Goal: Information Seeking & Learning: Learn about a topic

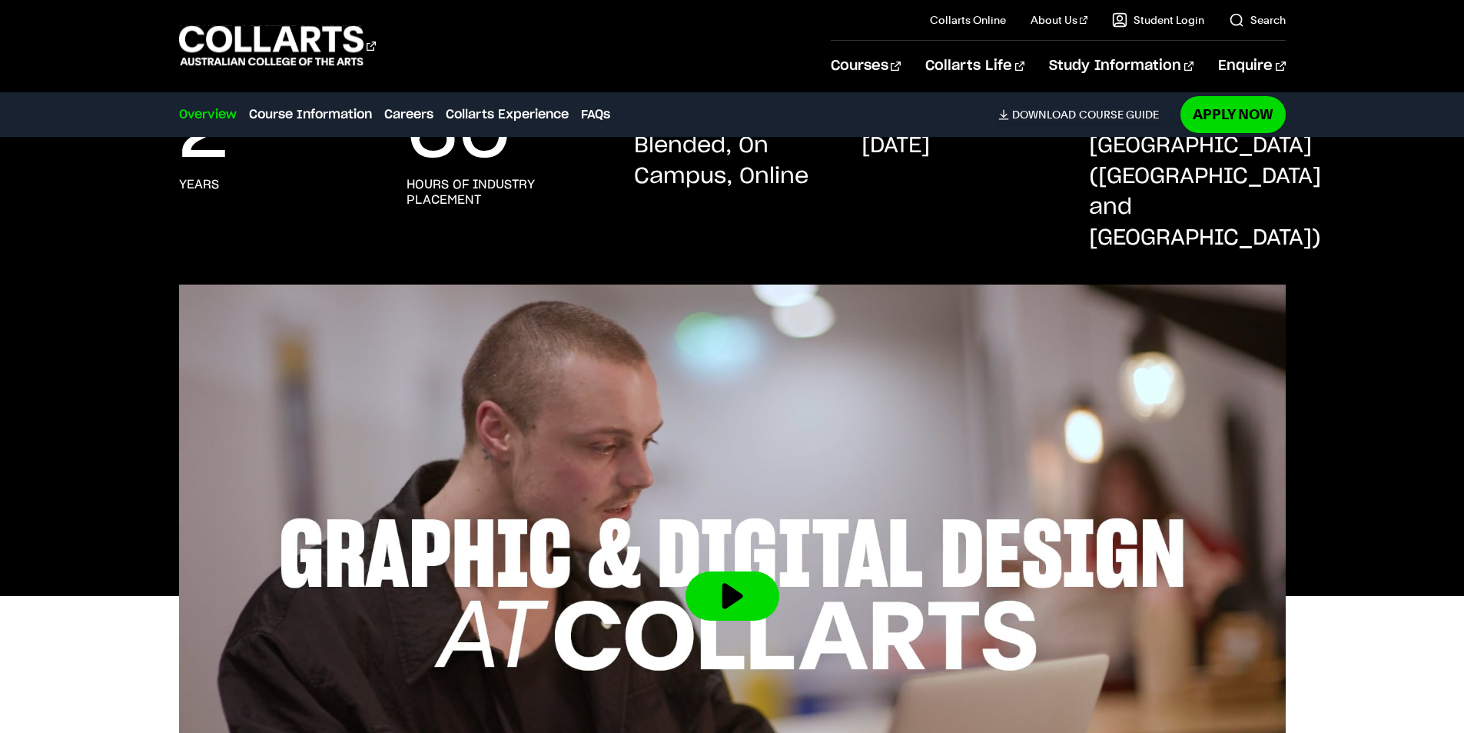
scroll to position [615, 0]
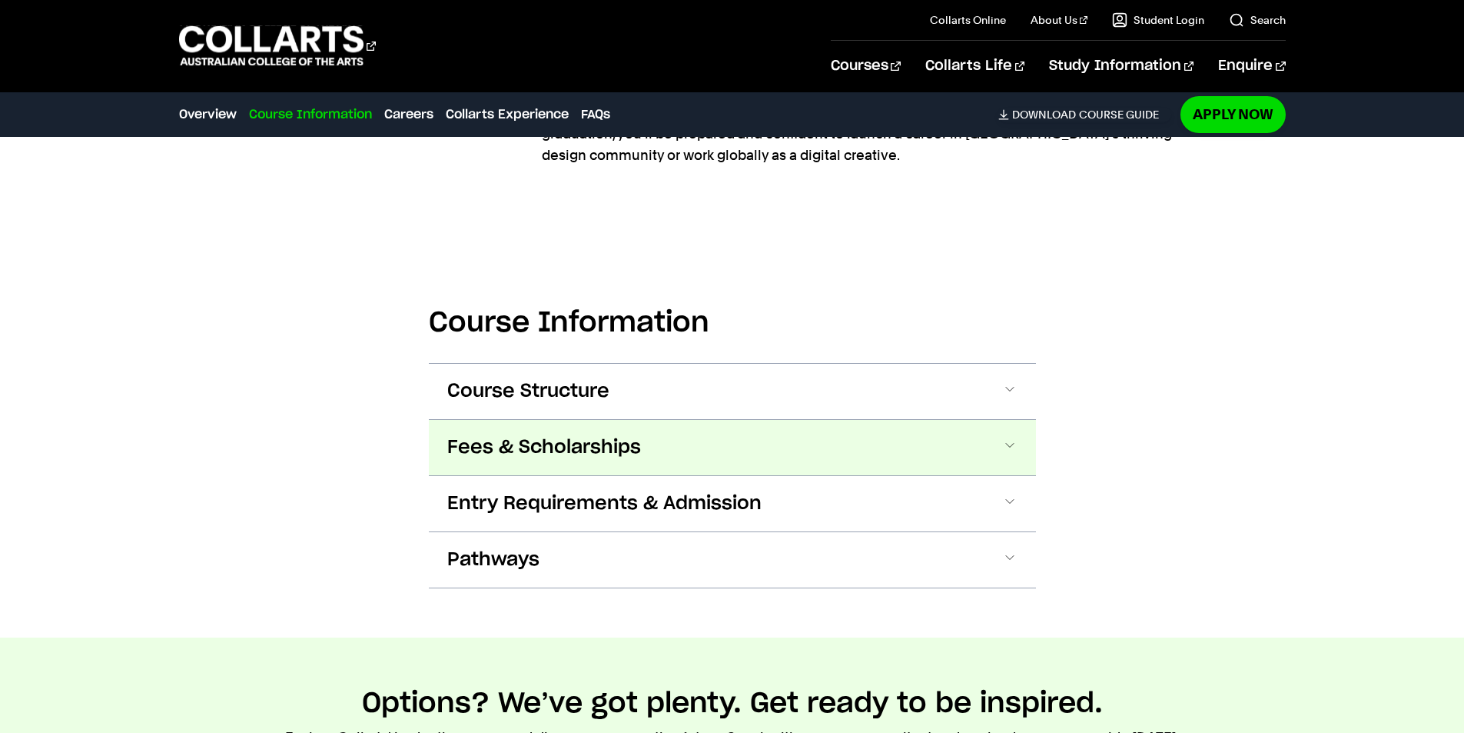
click at [657, 424] on button "Fees & Scholarships" at bounding box center [732, 447] width 607 height 55
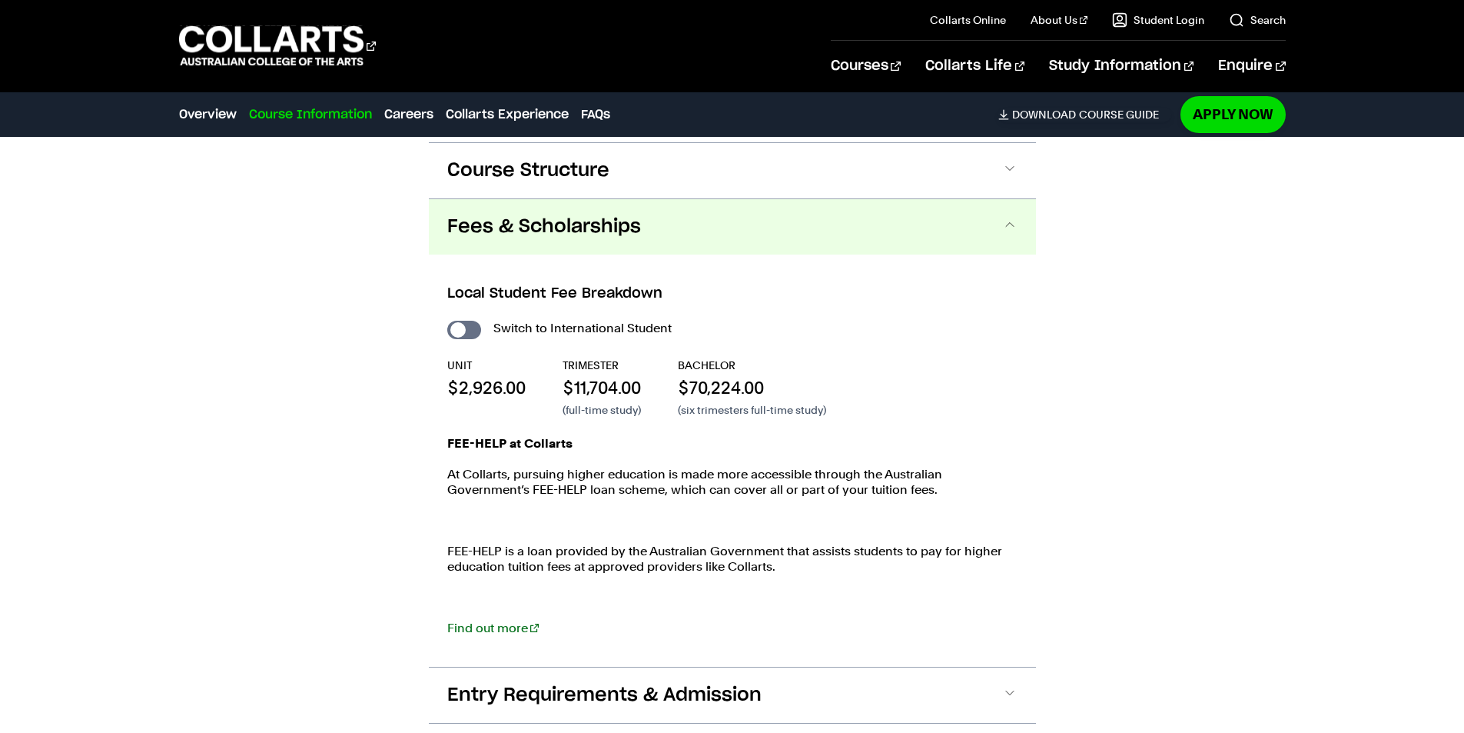
scroll to position [1942, 0]
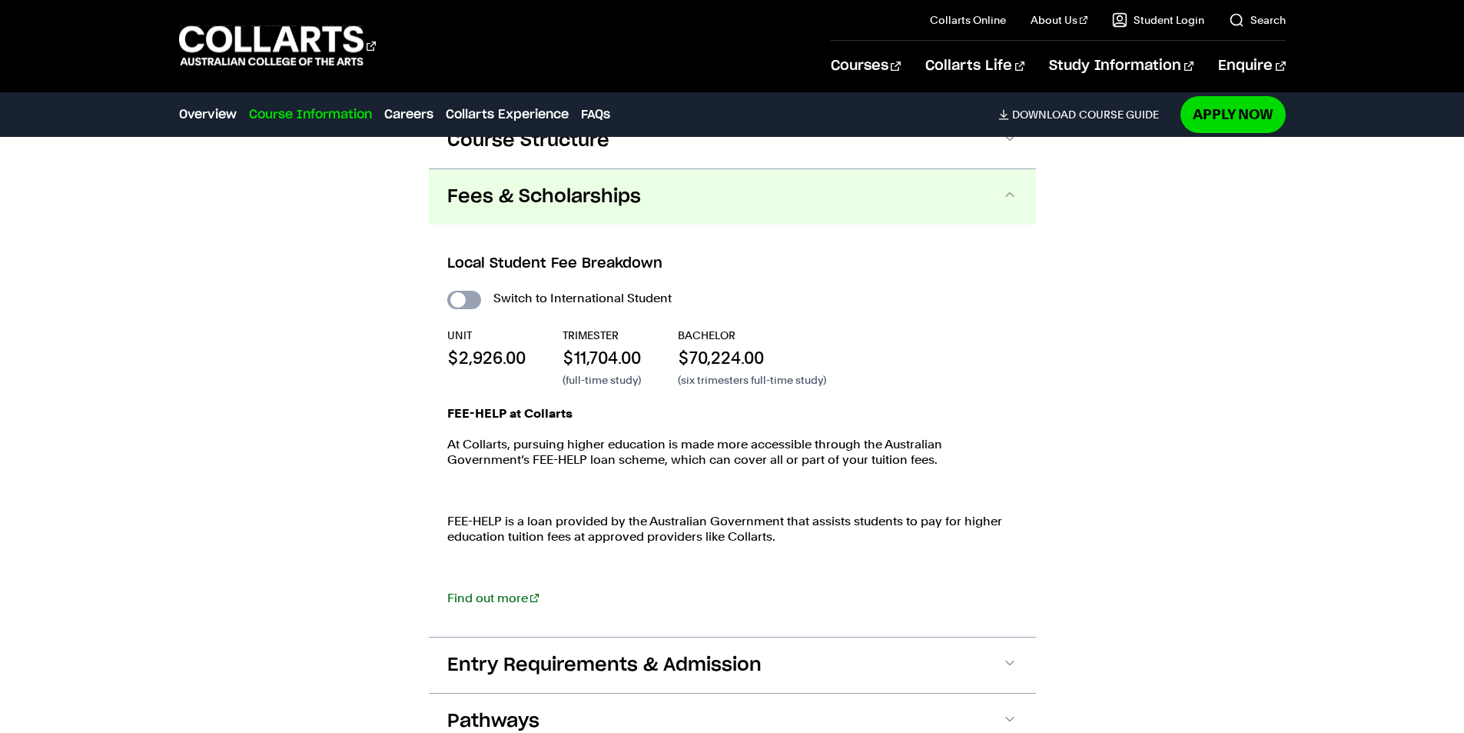
click at [470, 291] on input "International Student" at bounding box center [464, 300] width 34 height 18
checkbox input "true"
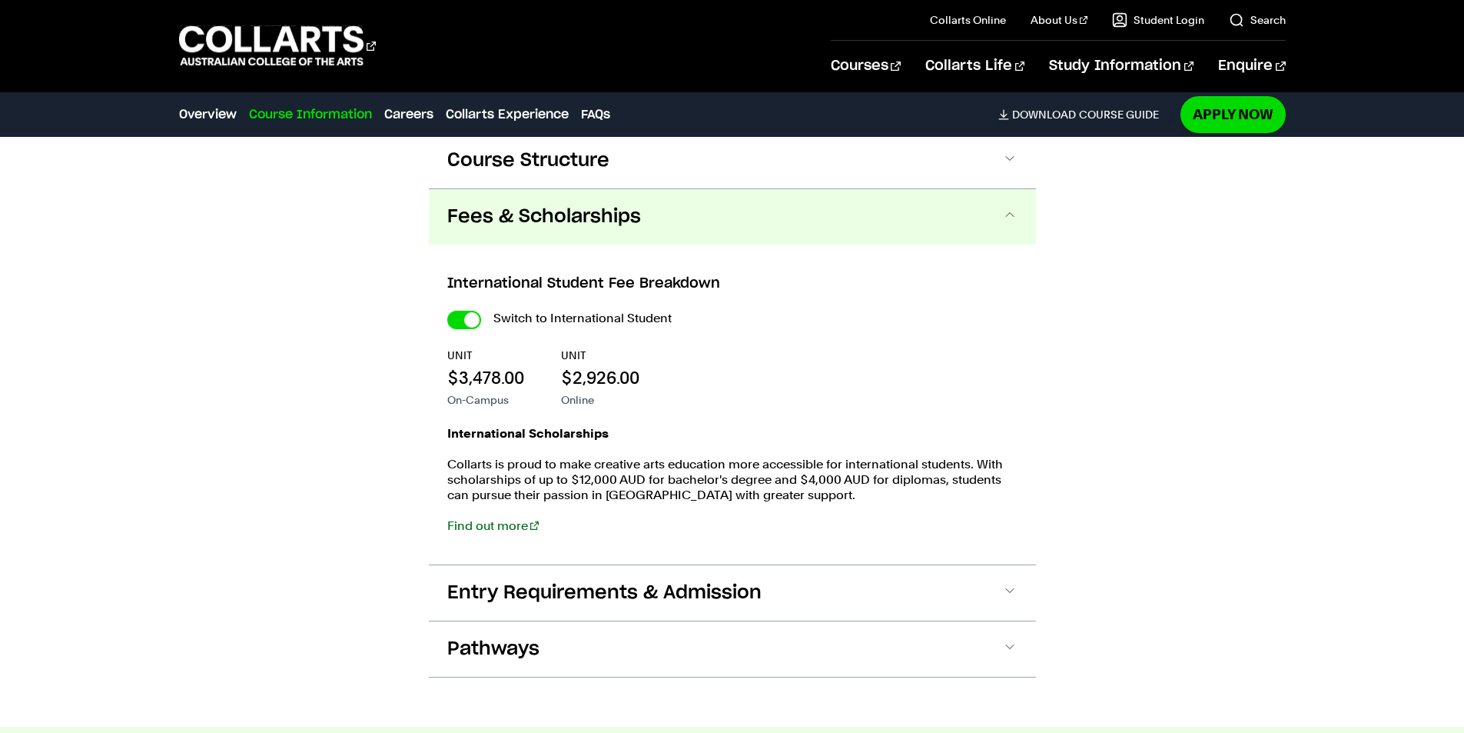
scroll to position [1788, 0]
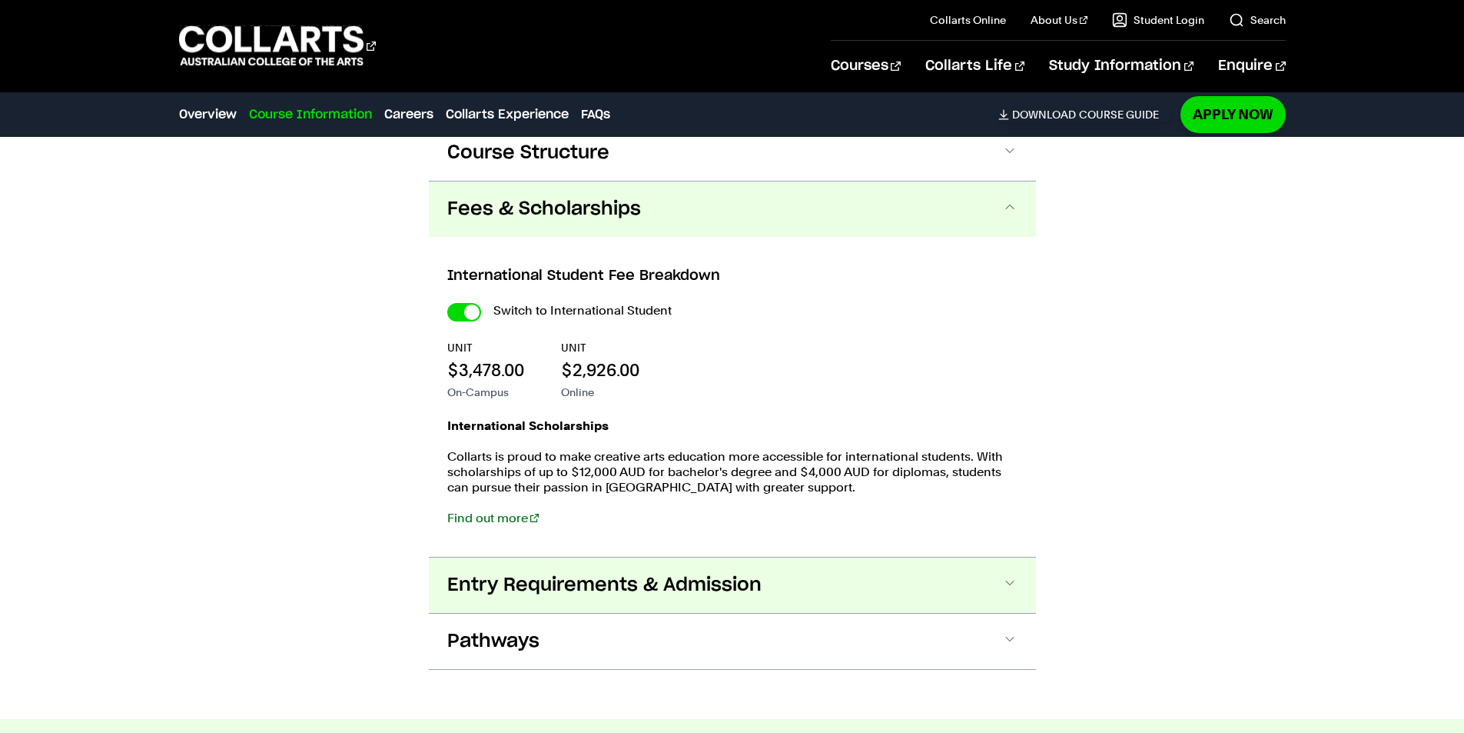
click at [583, 573] on span "Entry Requirements & Admission" at bounding box center [604, 585] width 314 height 25
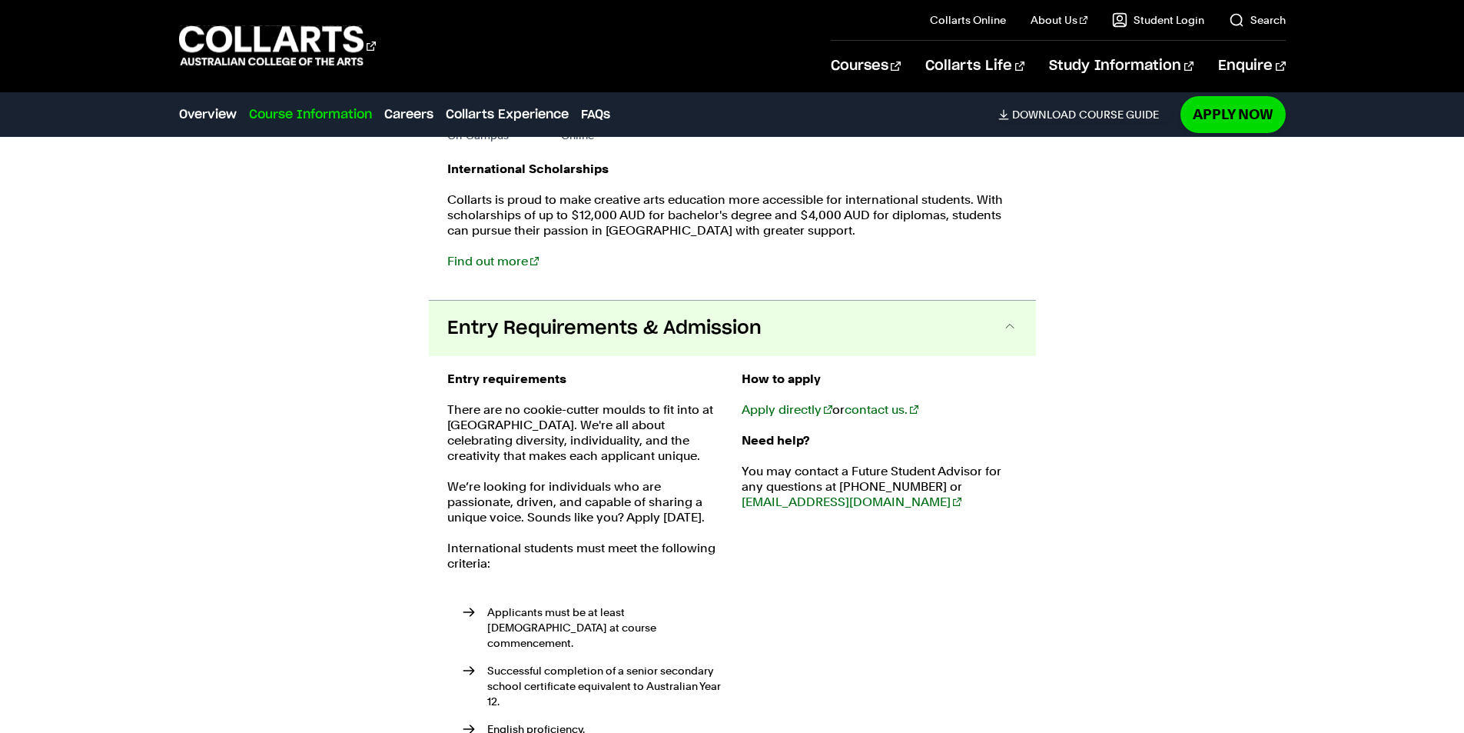
scroll to position [2023, 0]
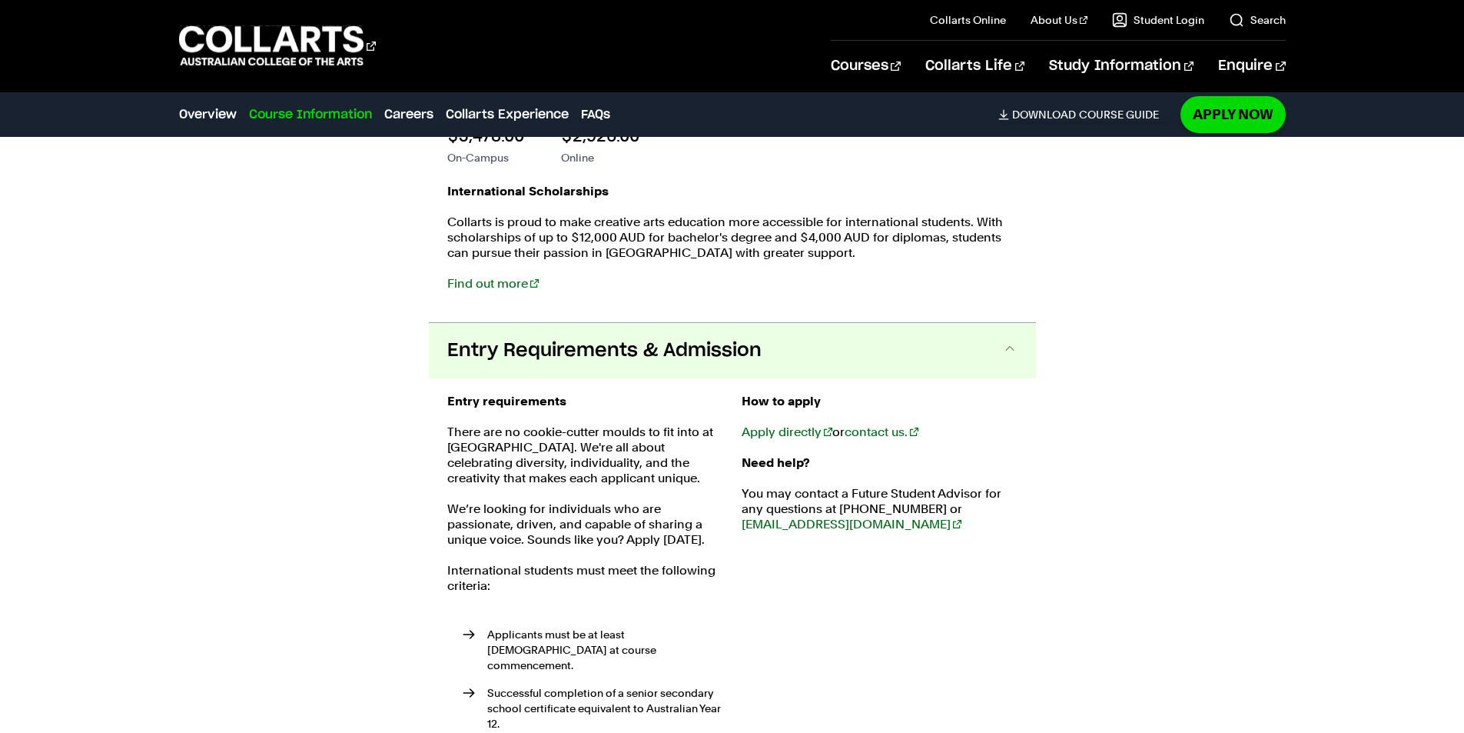
click at [607, 337] on button "Entry Requirements & Admission" at bounding box center [732, 350] width 607 height 55
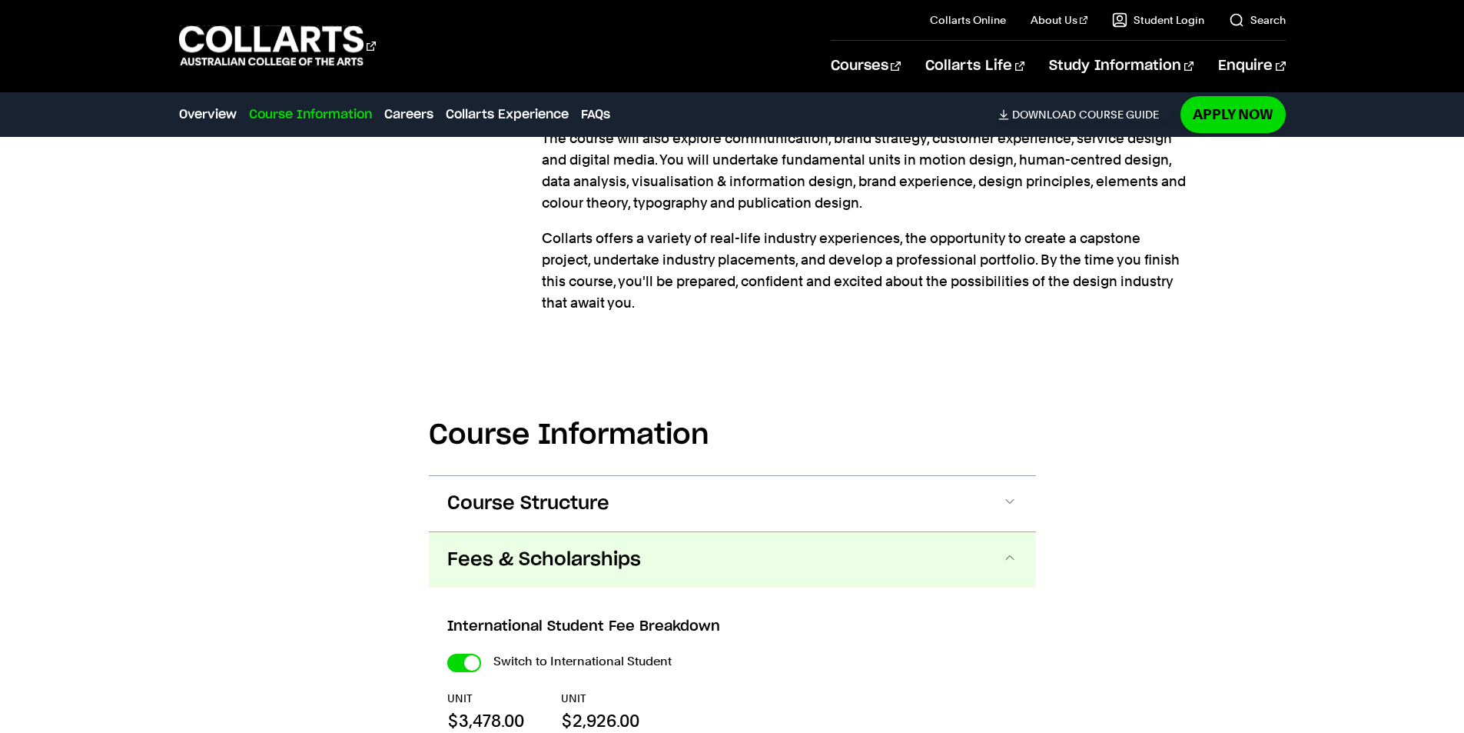
scroll to position [1408, 0]
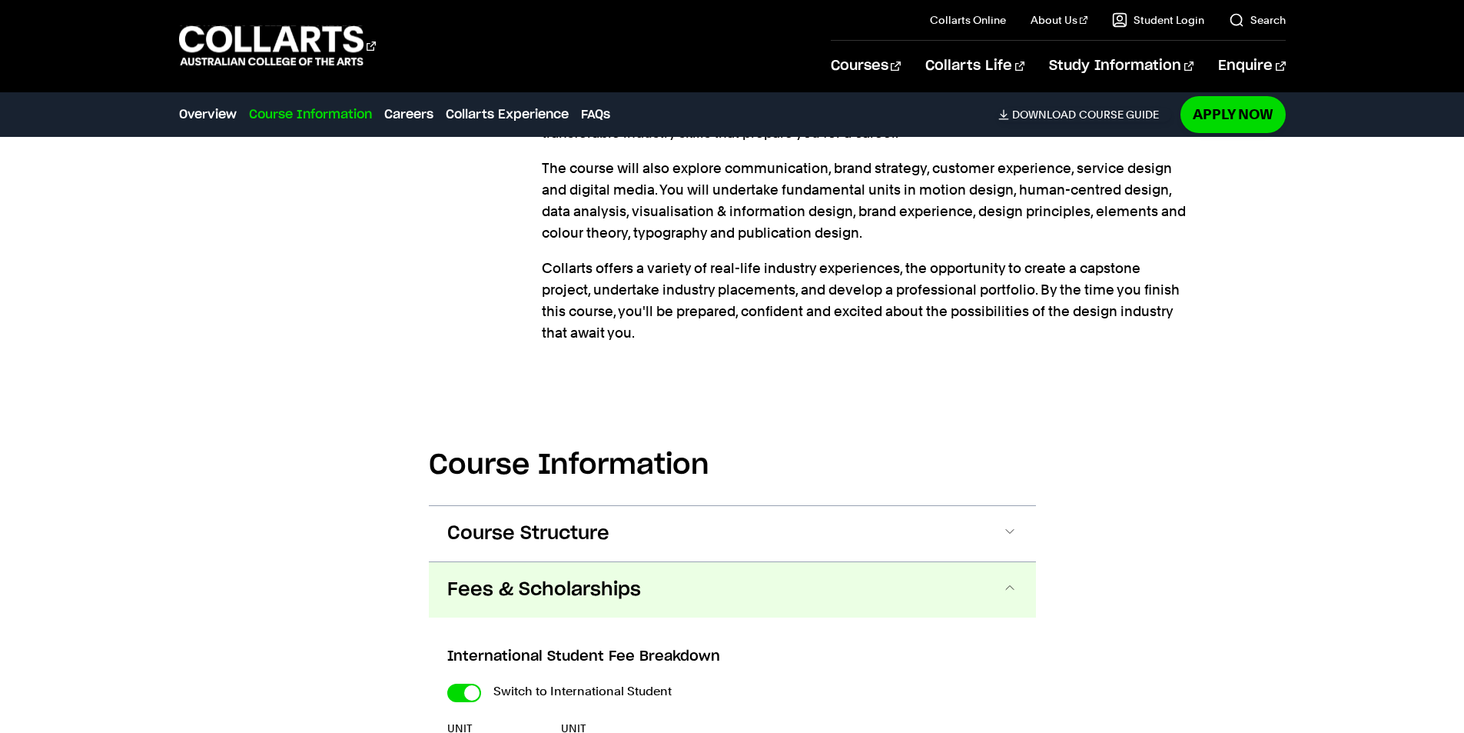
scroll to position [1942, 0]
